Goal: Information Seeking & Learning: Understand process/instructions

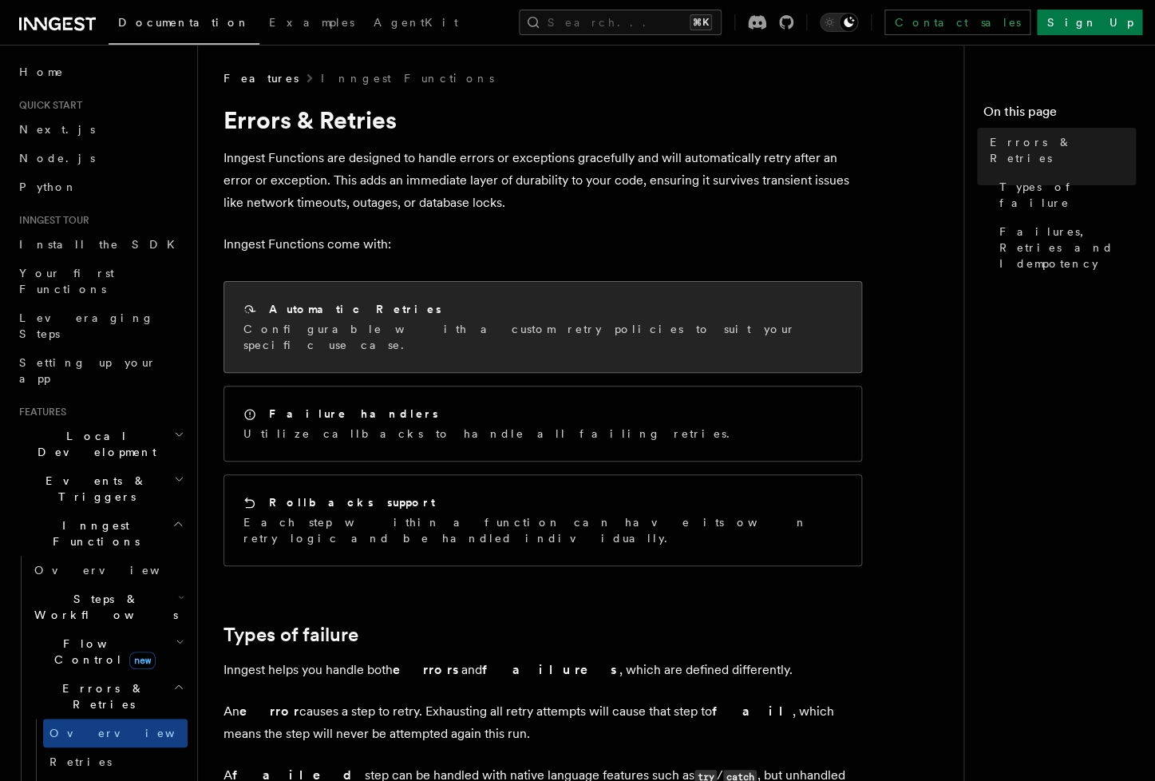
click at [460, 299] on div "Automatic Retries Configurable with a custom retry policies to suit your specif…" at bounding box center [542, 327] width 637 height 90
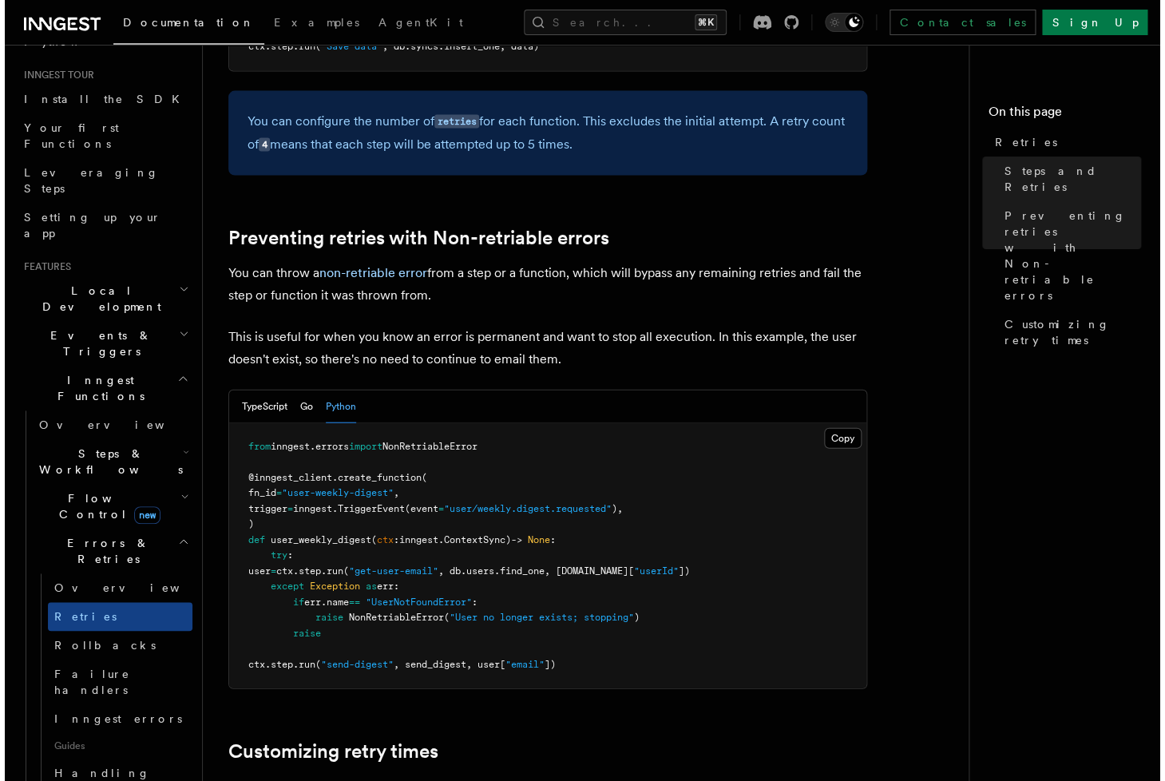
scroll to position [1212, 0]
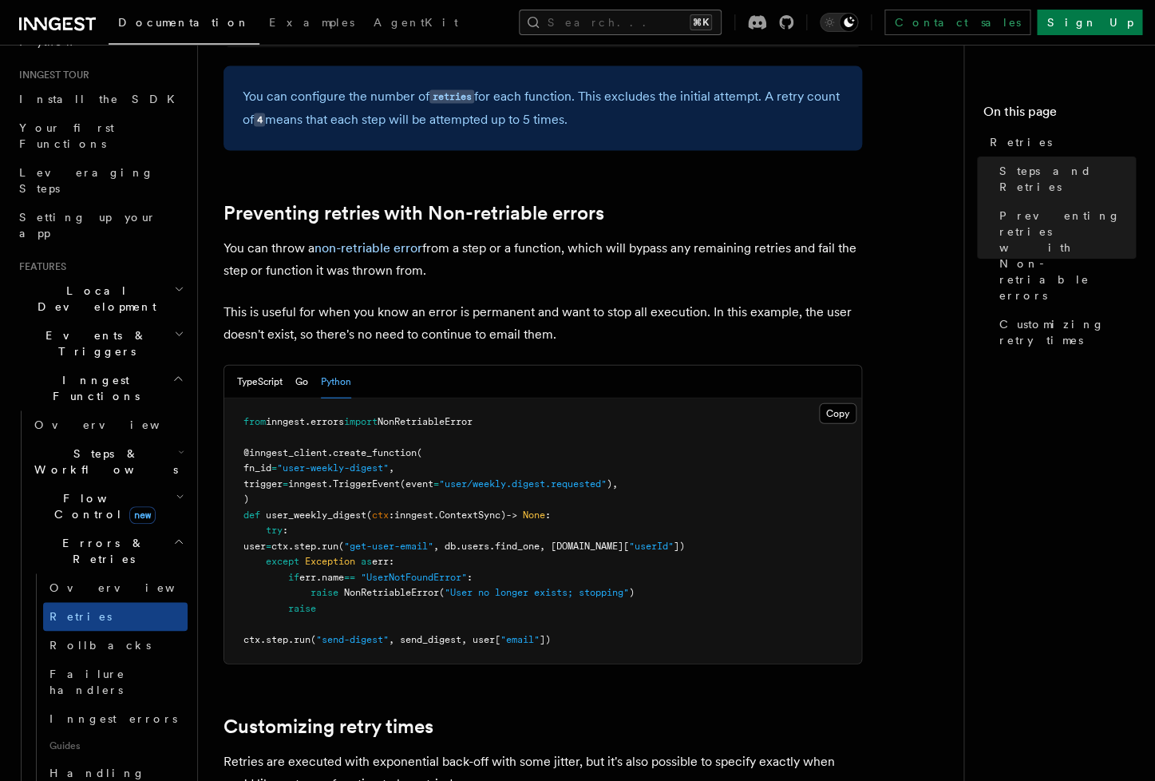
click at [640, 21] on button "Search... ⌘K" at bounding box center [620, 23] width 203 height 26
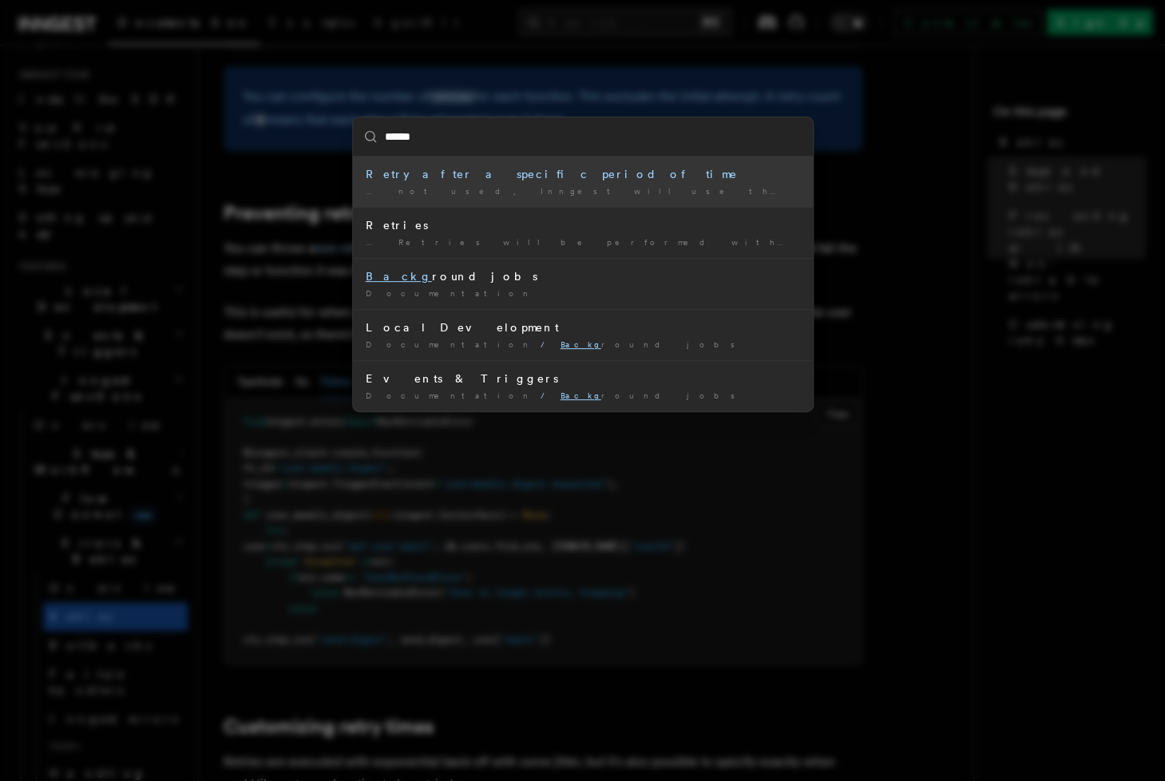
type input "*******"
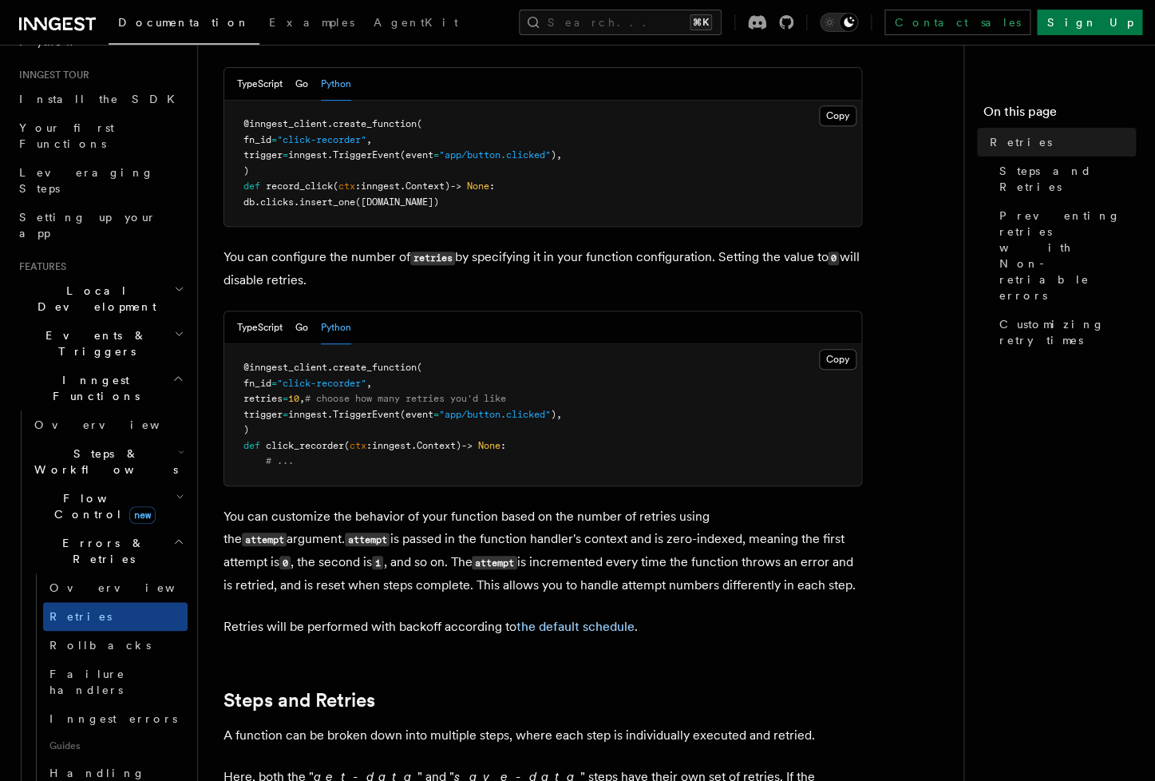
scroll to position [325, 0]
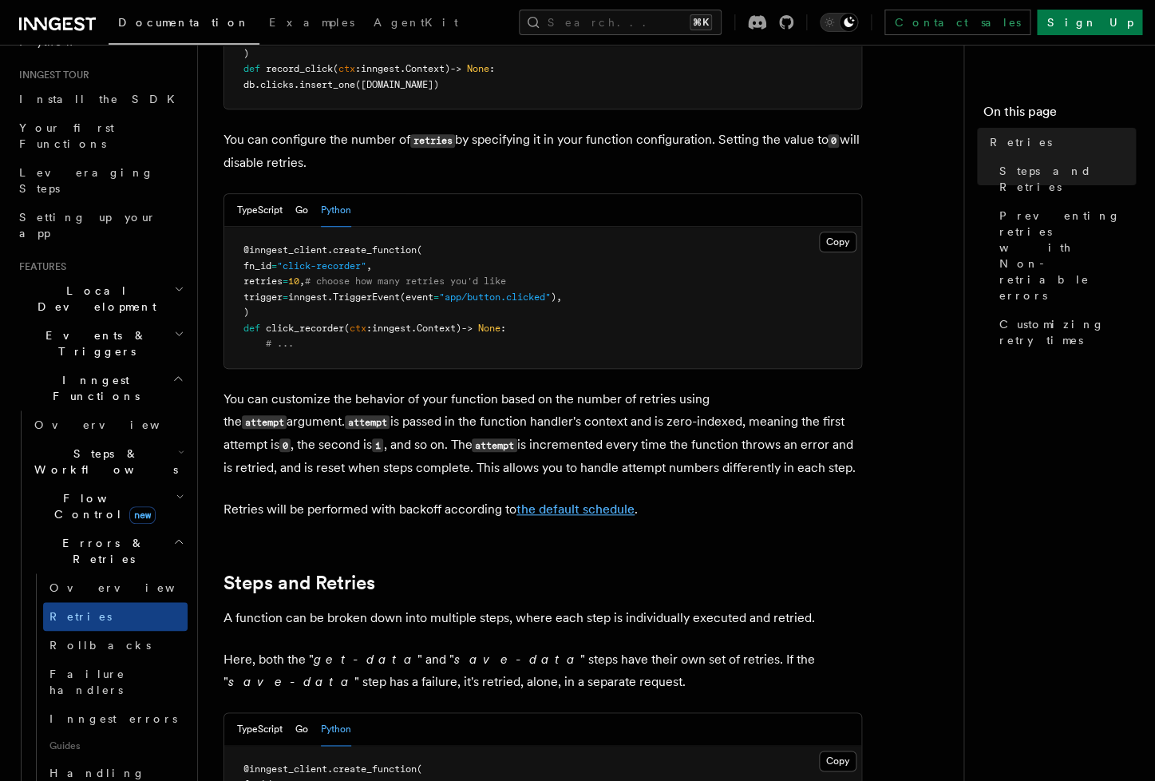
click at [597, 501] on link "the default schedule" at bounding box center [575, 508] width 118 height 15
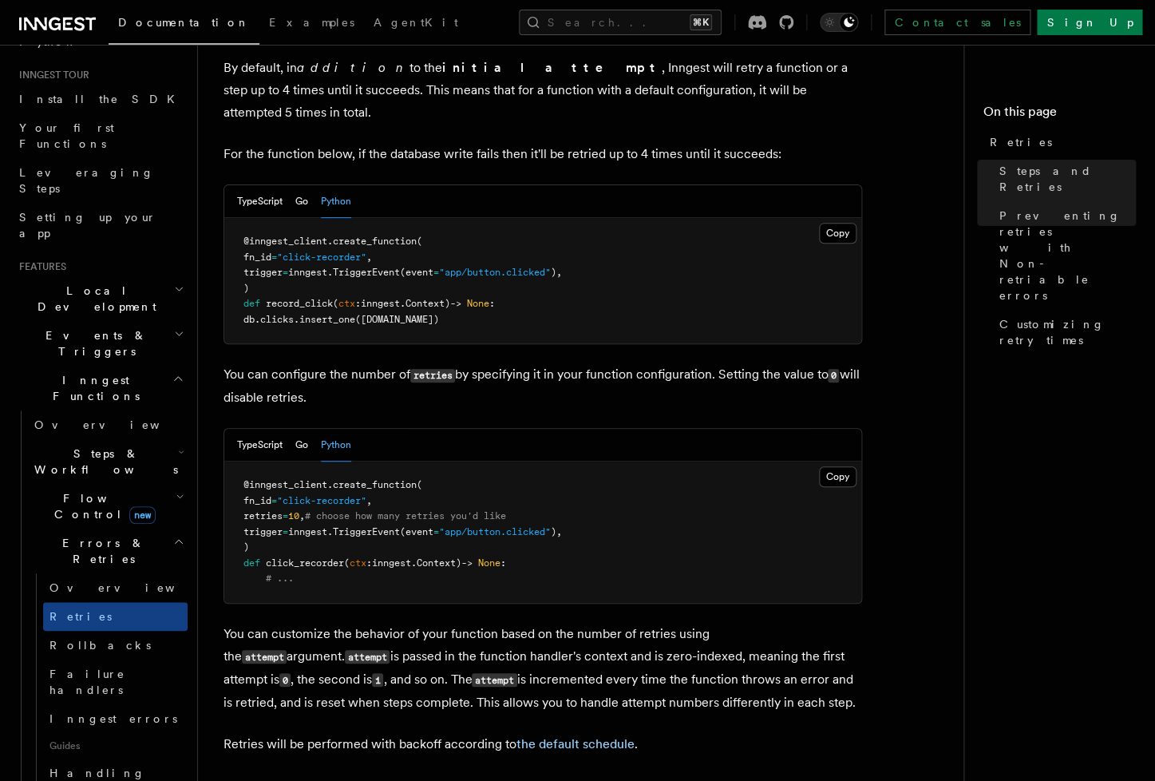
scroll to position [0, 0]
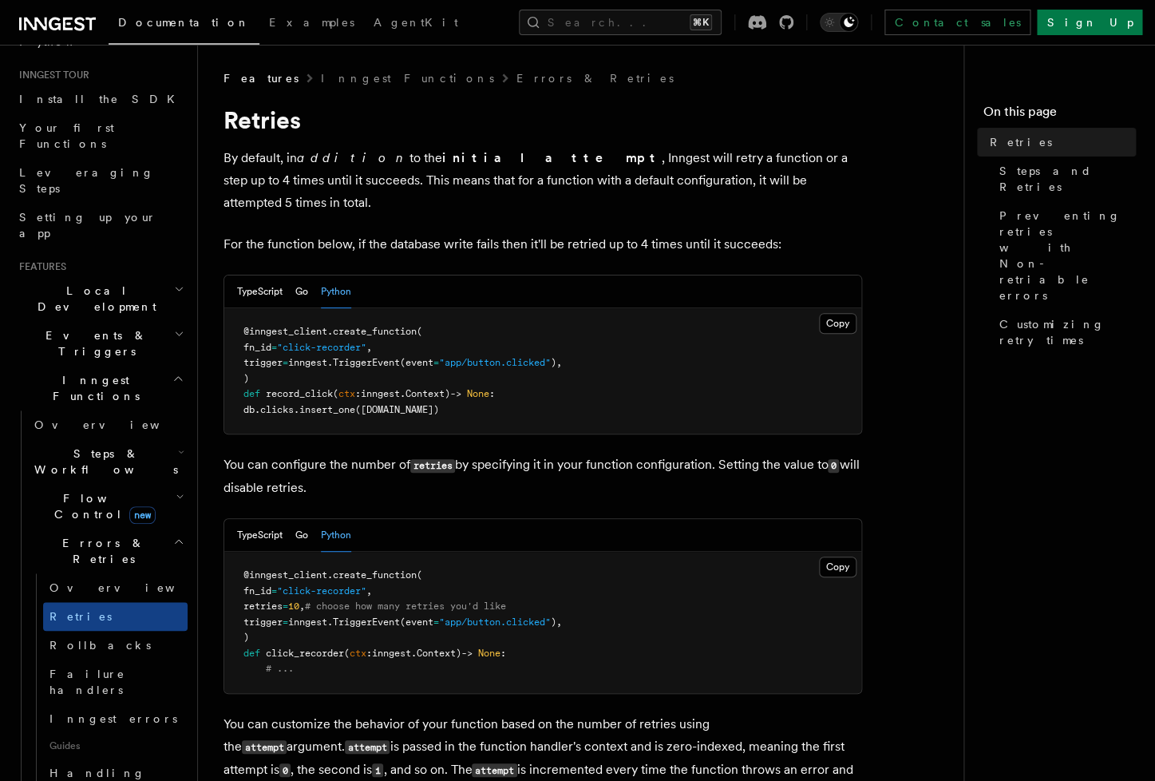
click at [477, 468] on p "You can configure the number of retries by specifying it in your function confi…" at bounding box center [542, 475] width 639 height 45
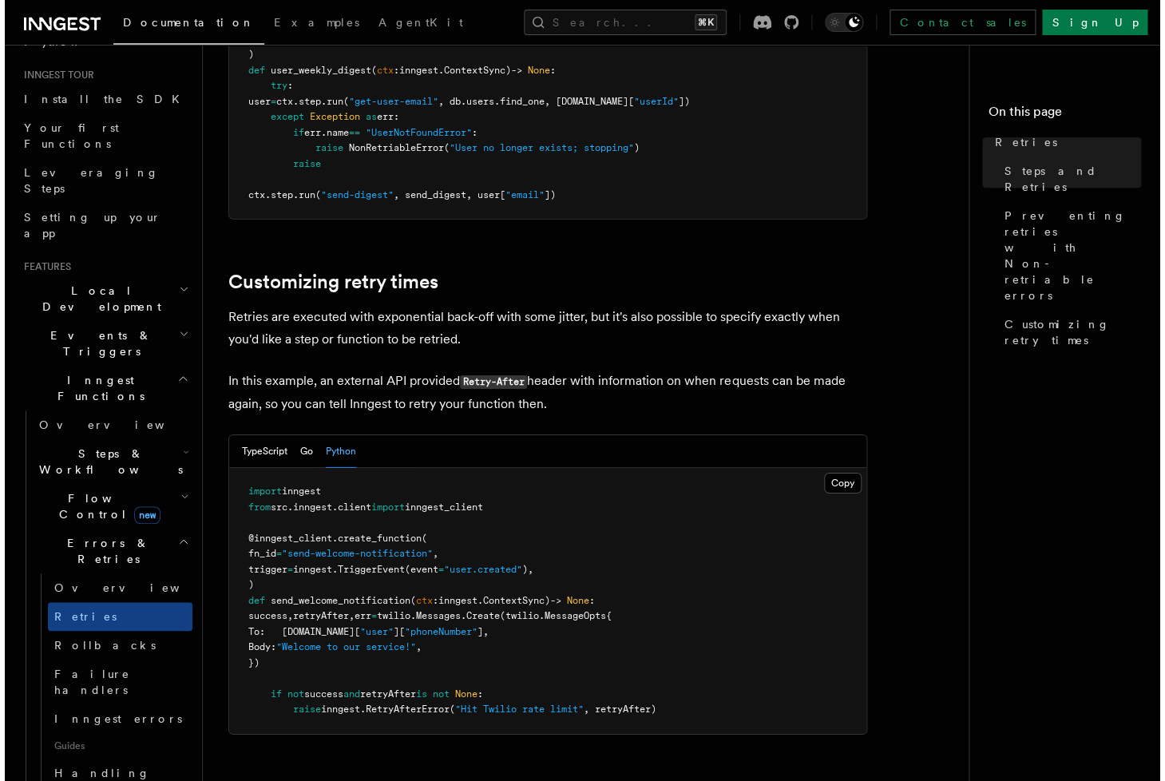
scroll to position [1873, 0]
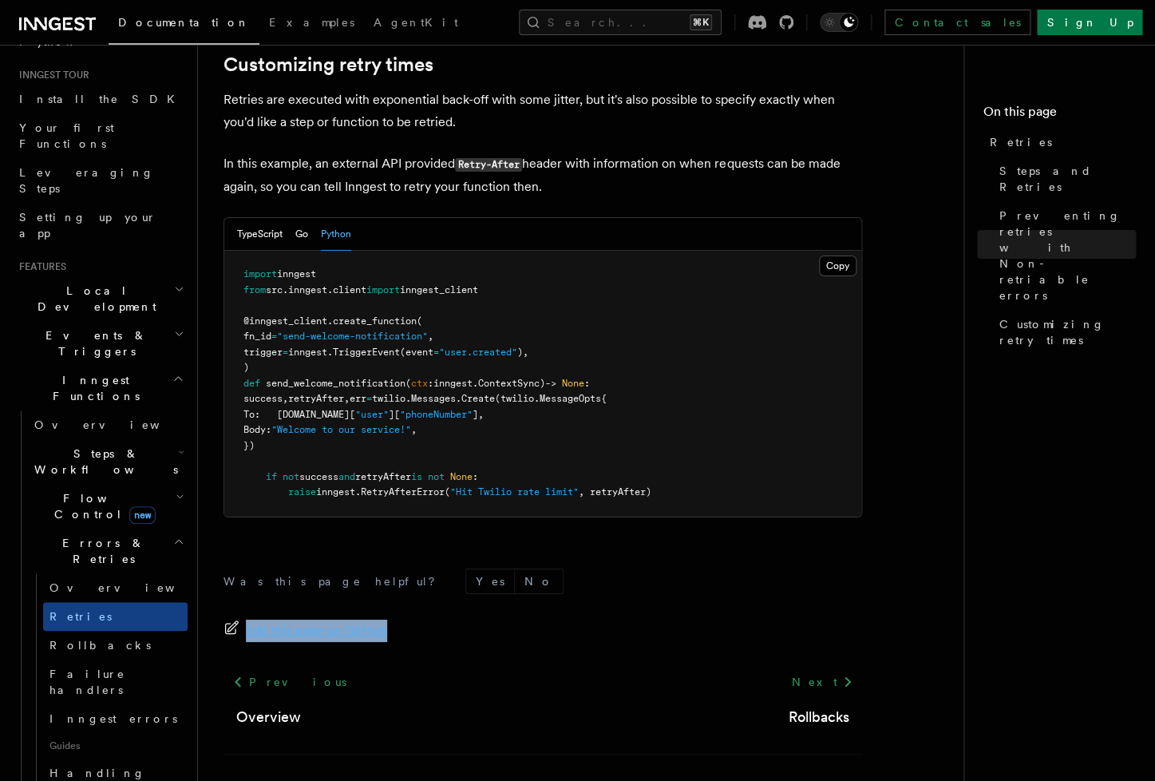
drag, startPoint x: 217, startPoint y: 75, endPoint x: 579, endPoint y: 635, distance: 666.8
click at [569, 639] on footer "Was this page helpful? Yes No Edit this page on GitHub Previous Overview Next R…" at bounding box center [542, 681] width 639 height 227
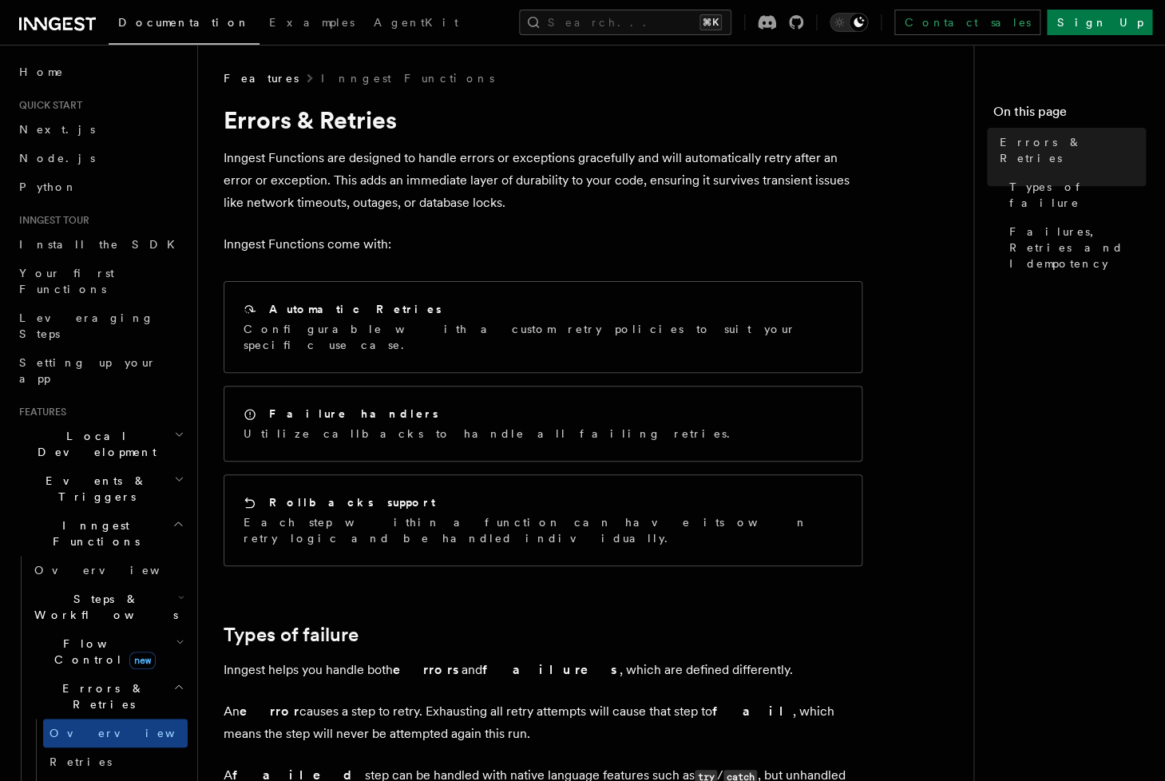
scroll to position [591, 0]
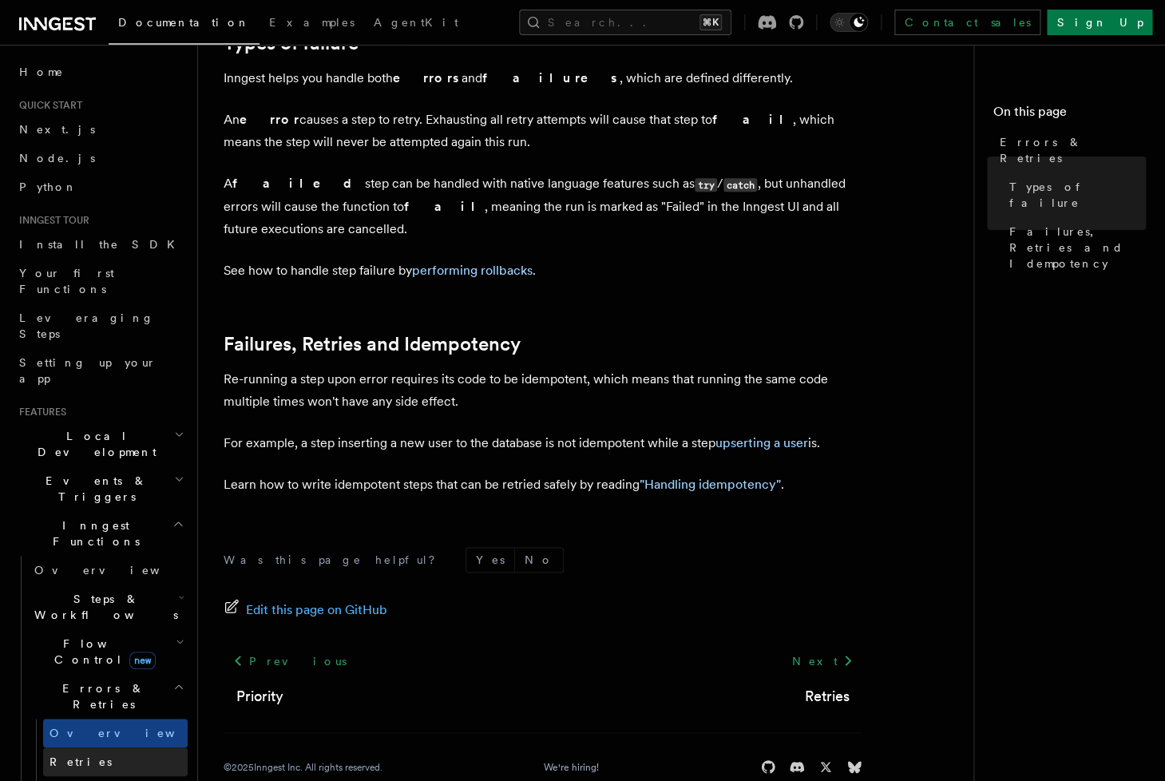
click at [113, 747] on link "Retries" at bounding box center [115, 761] width 144 height 29
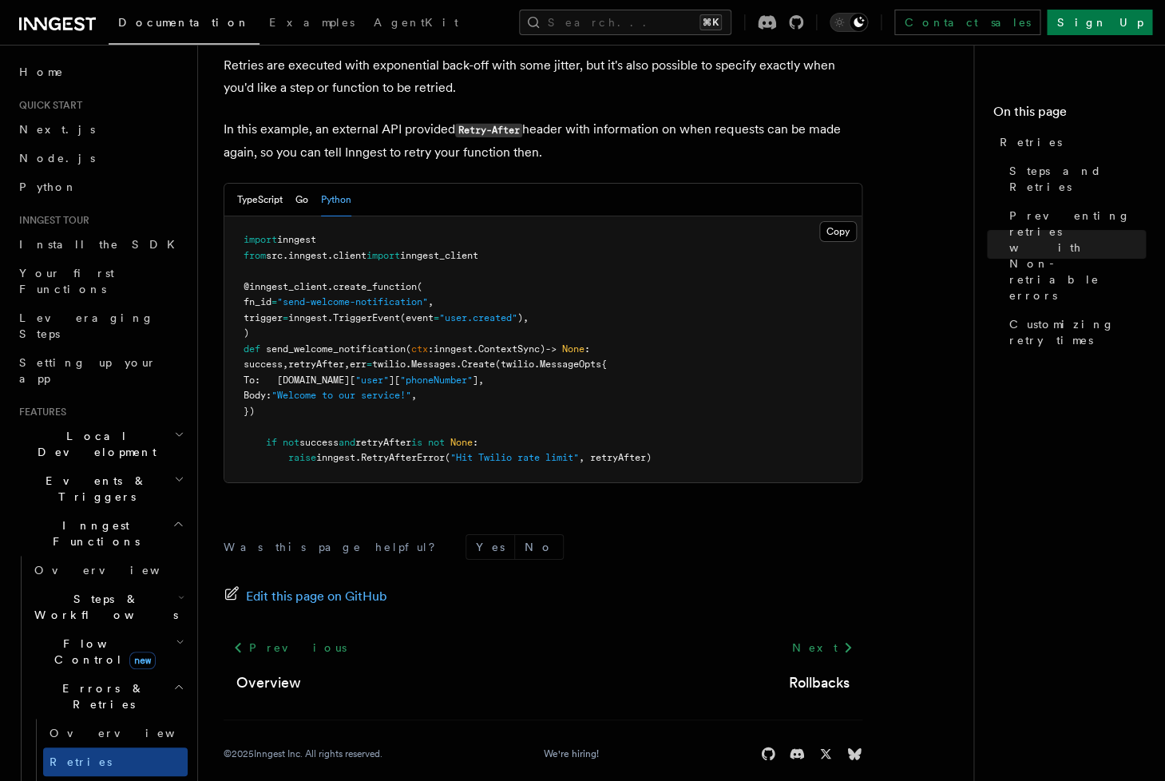
scroll to position [1865, 0]
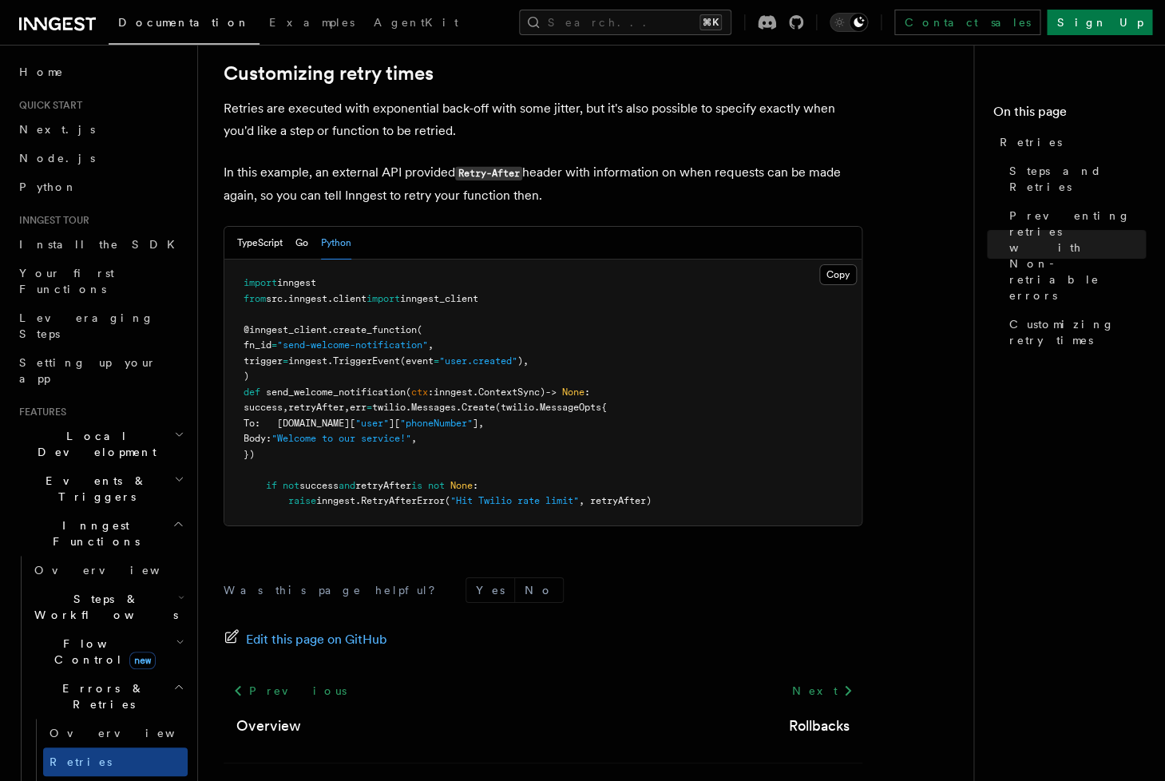
click at [539, 628] on div "Edit this page on GitHub" at bounding box center [542, 639] width 639 height 22
copy p "Retries - Inngest Documentation"
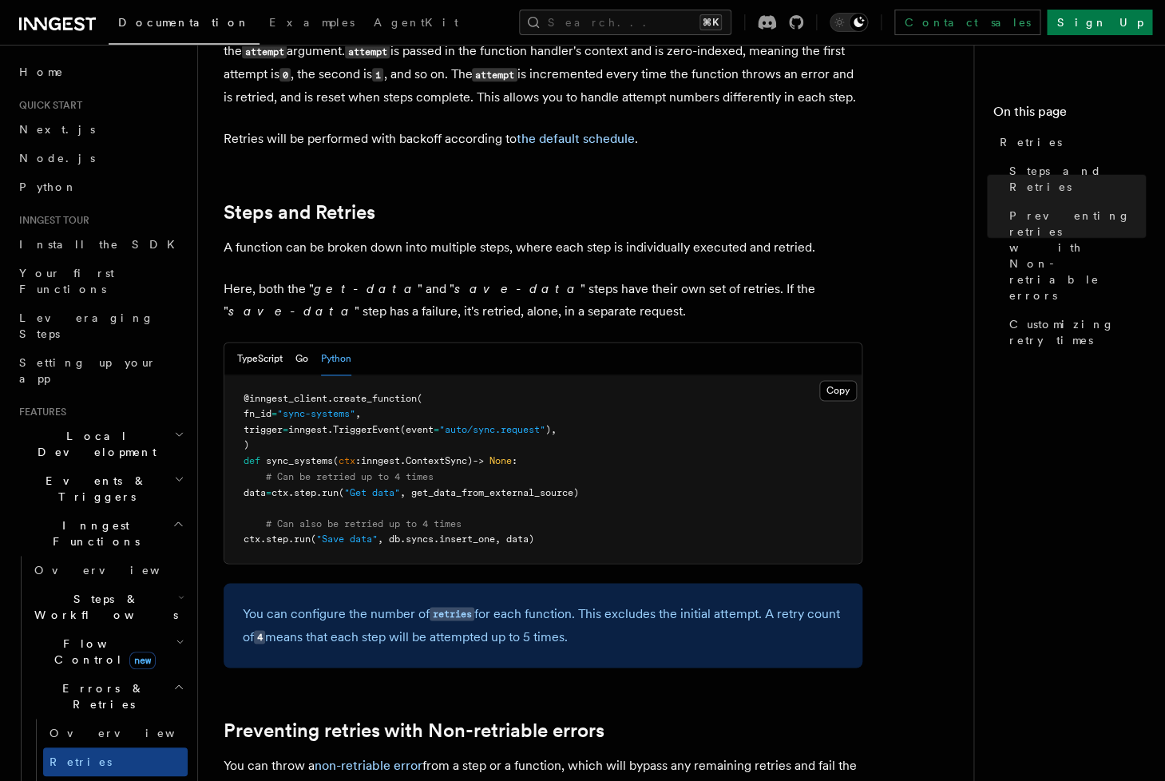
scroll to position [0, 0]
